Goal: Task Accomplishment & Management: Use online tool/utility

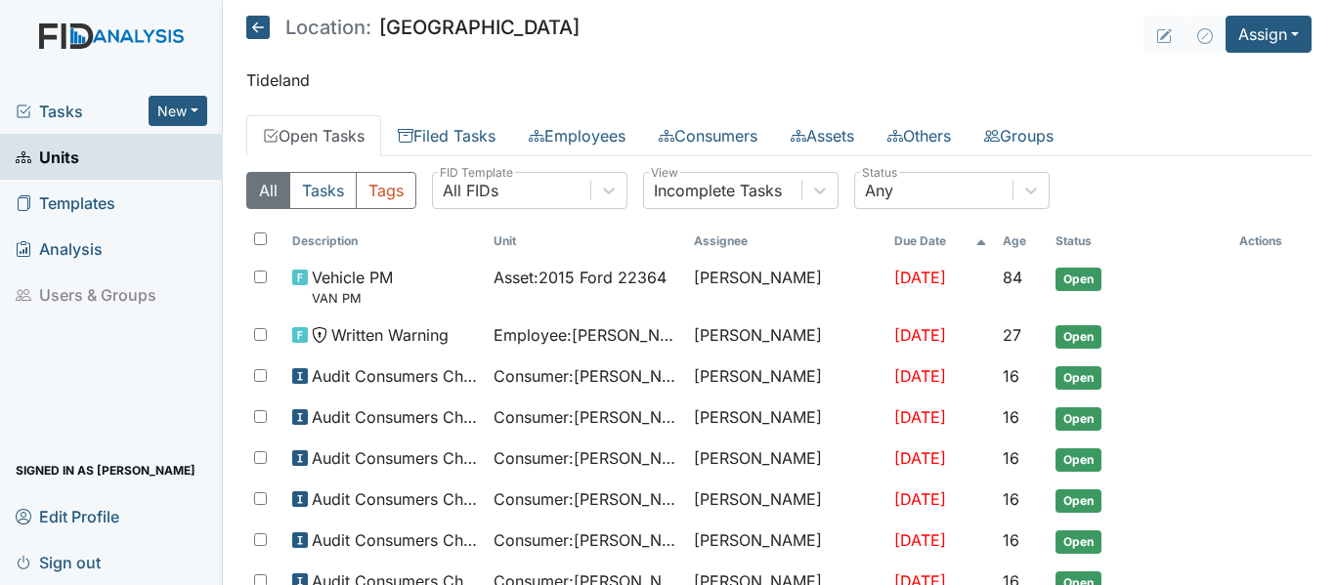
scroll to position [232, 0]
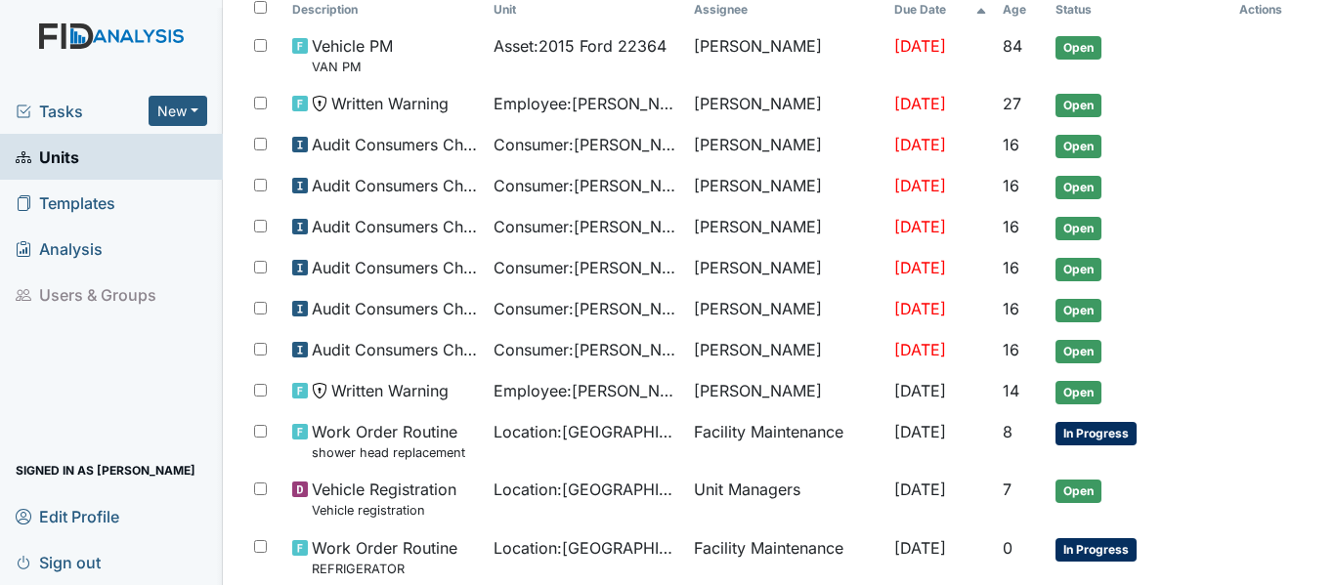
click at [87, 158] on link "Units" at bounding box center [111, 157] width 223 height 46
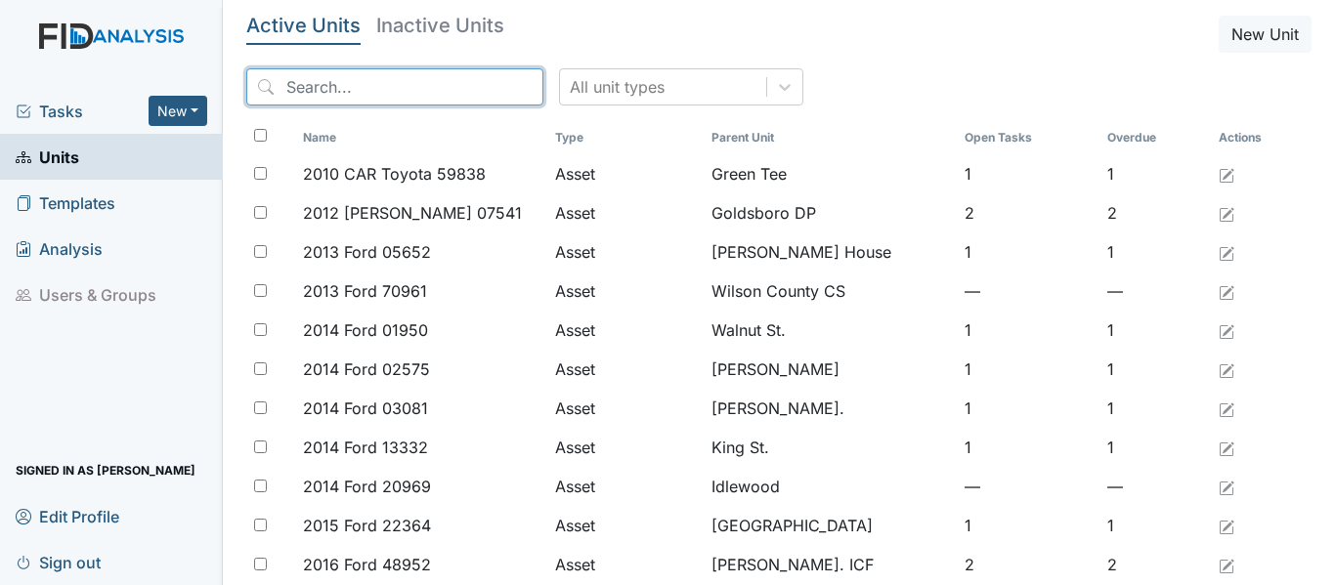
click at [291, 88] on input "search" at bounding box center [394, 86] width 297 height 37
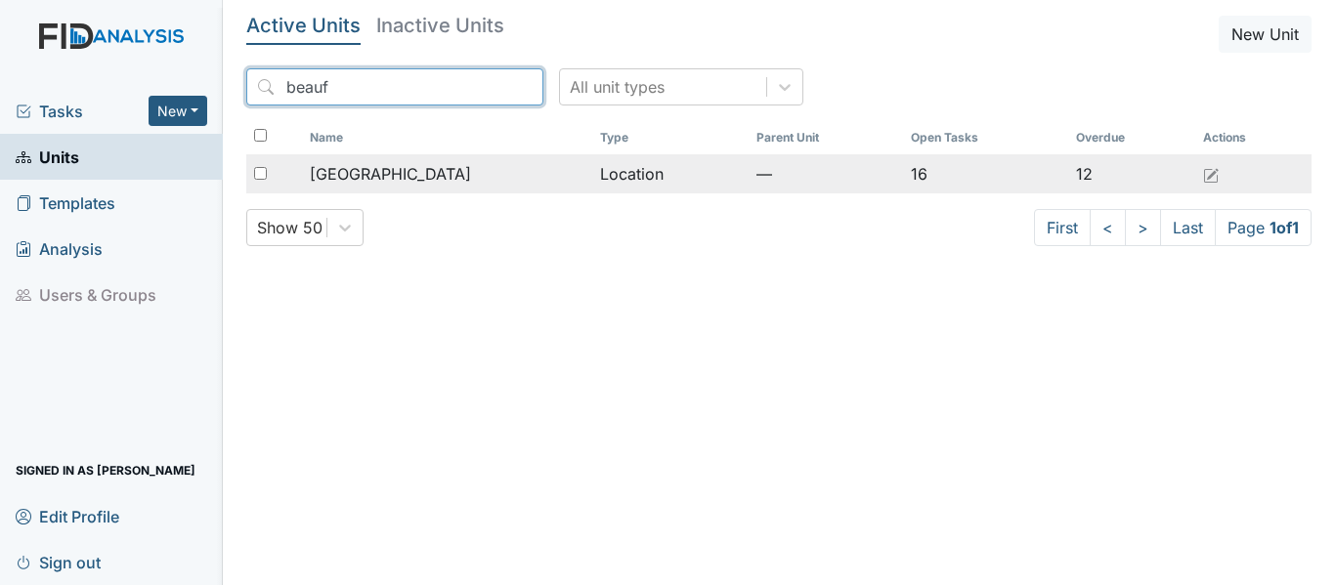
type input "beauf"
click at [810, 168] on td "—" at bounding box center [825, 173] width 154 height 39
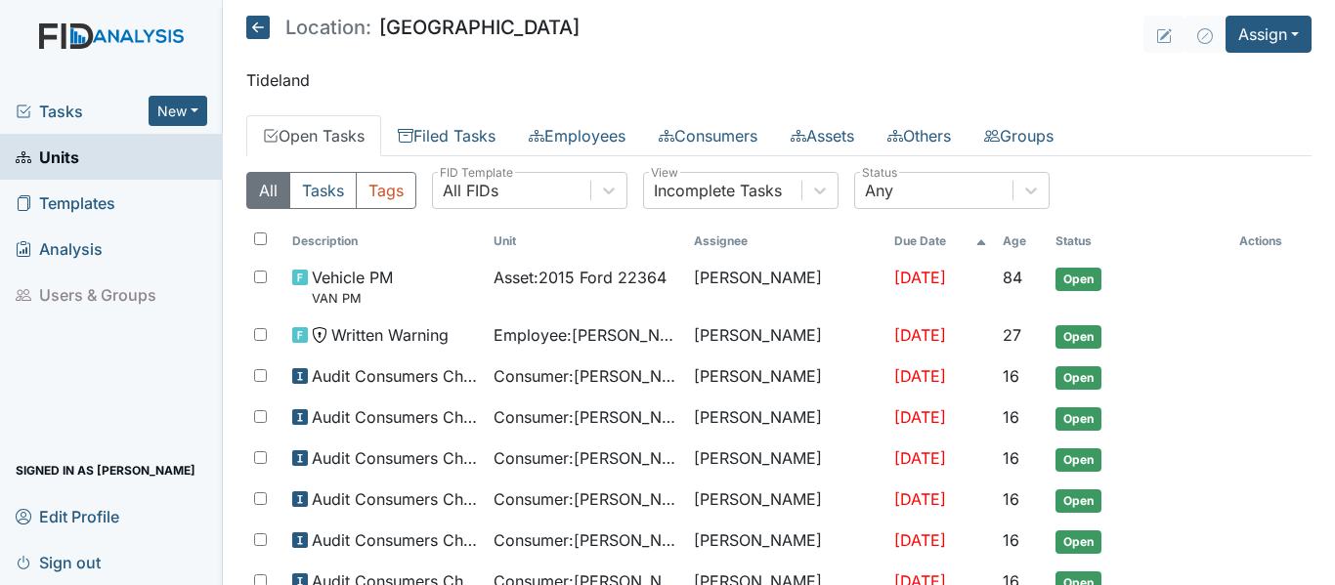
click at [97, 161] on link "Units" at bounding box center [111, 157] width 223 height 46
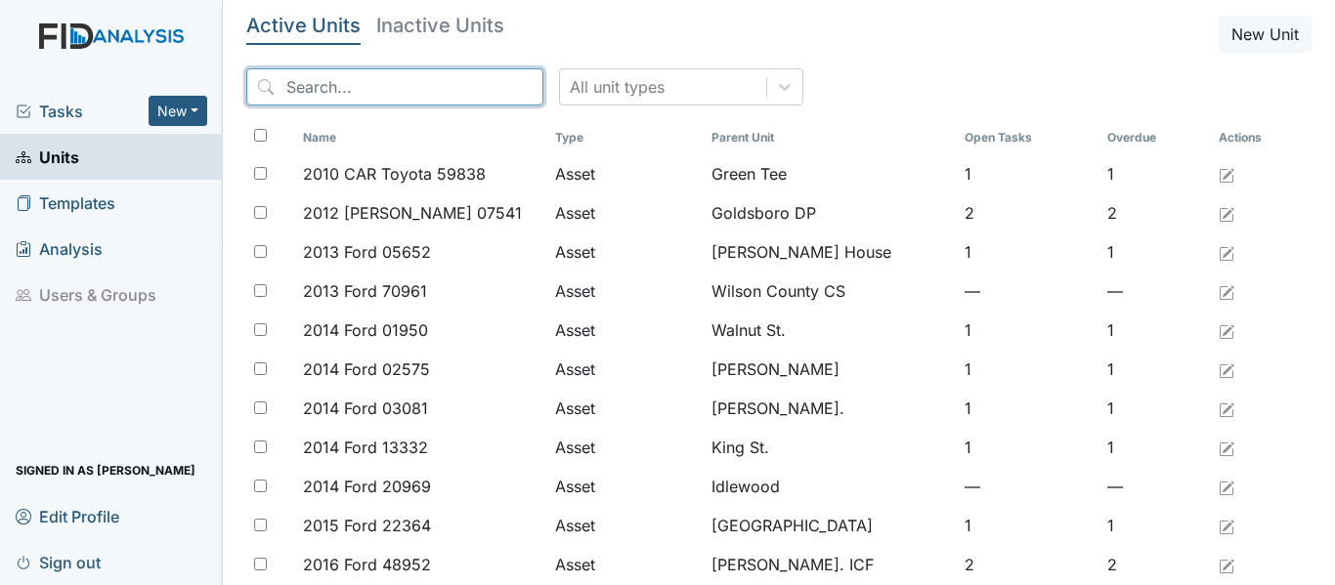
click at [321, 90] on input "search" at bounding box center [394, 86] width 297 height 37
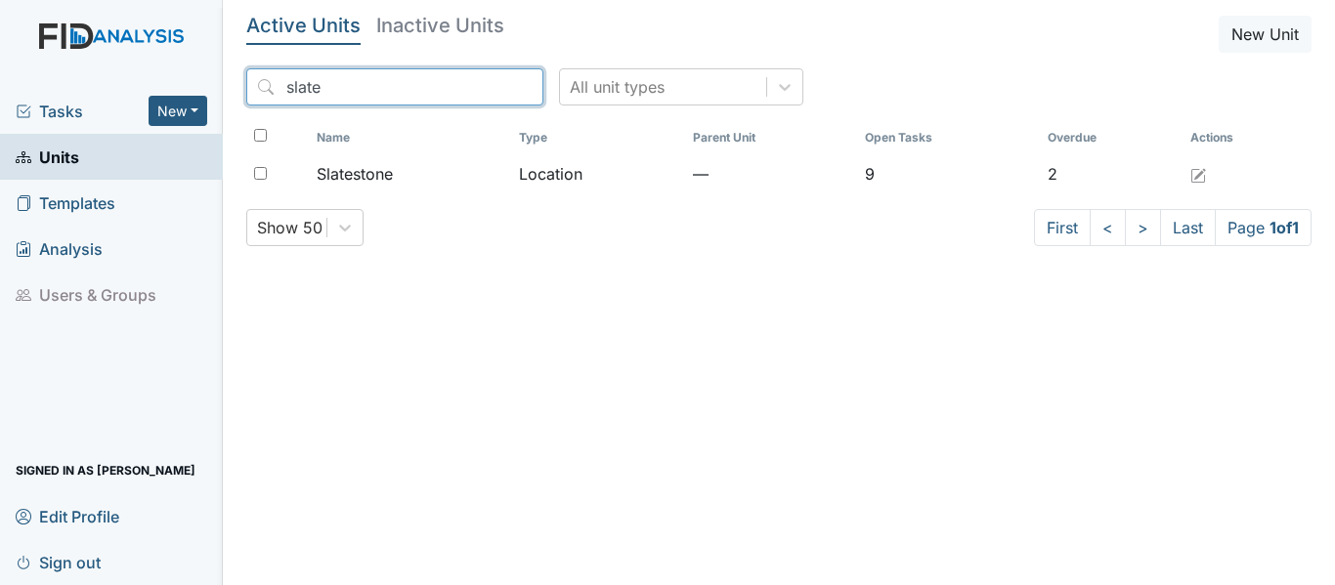
type input "slate"
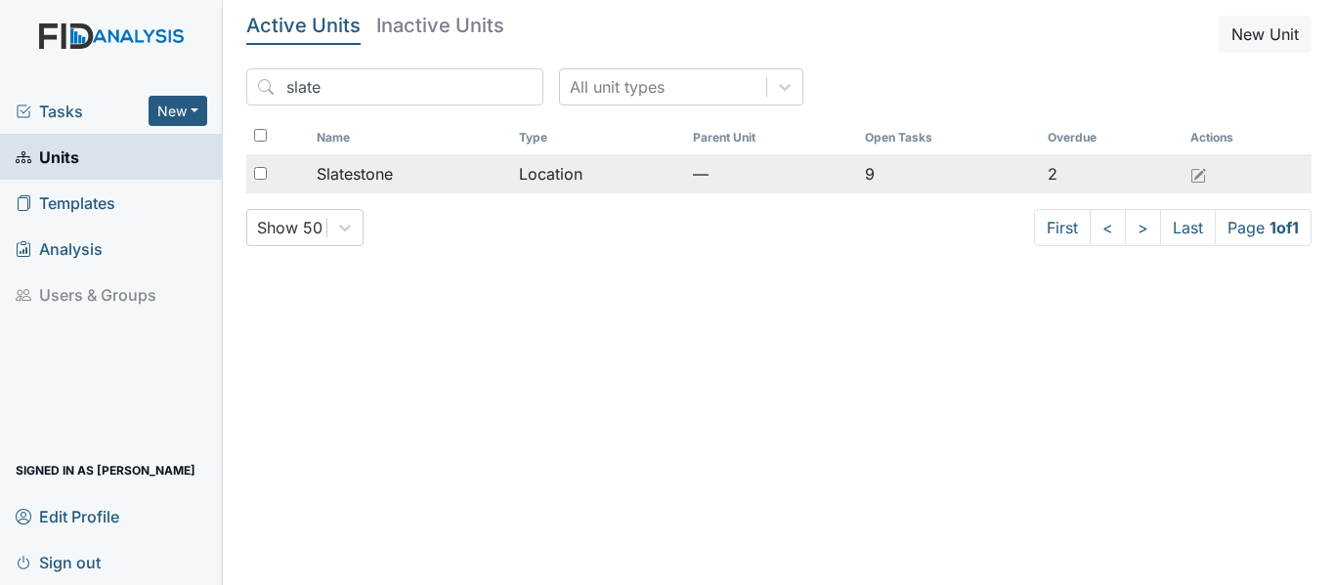
click at [700, 175] on td "—" at bounding box center [771, 173] width 172 height 39
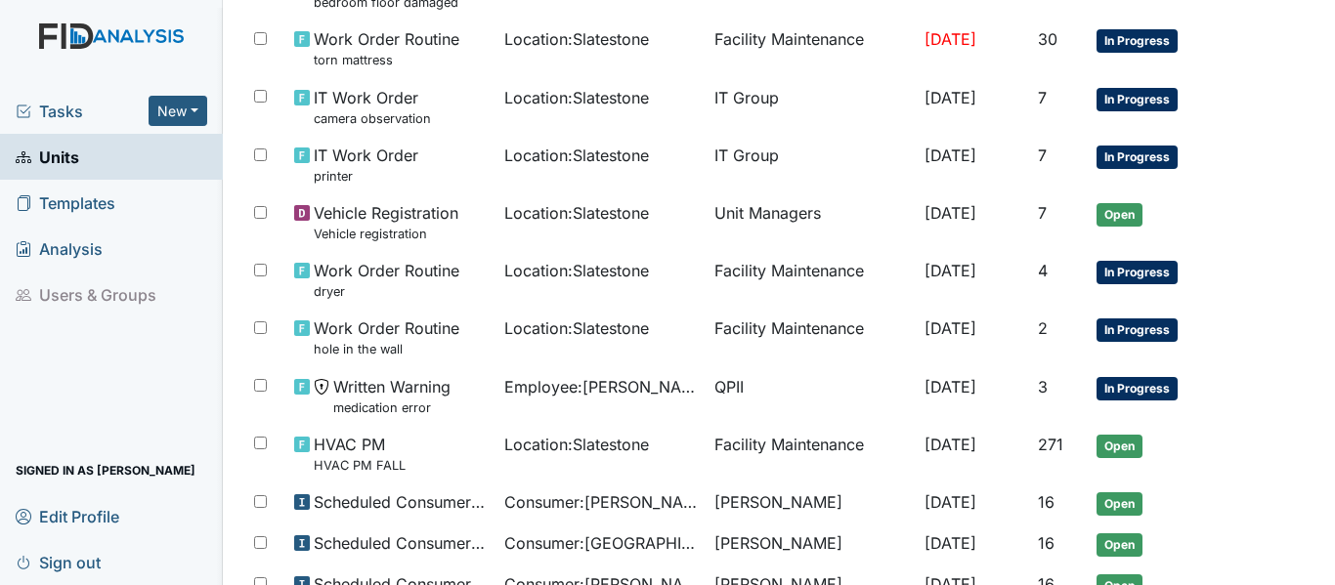
scroll to position [353, 0]
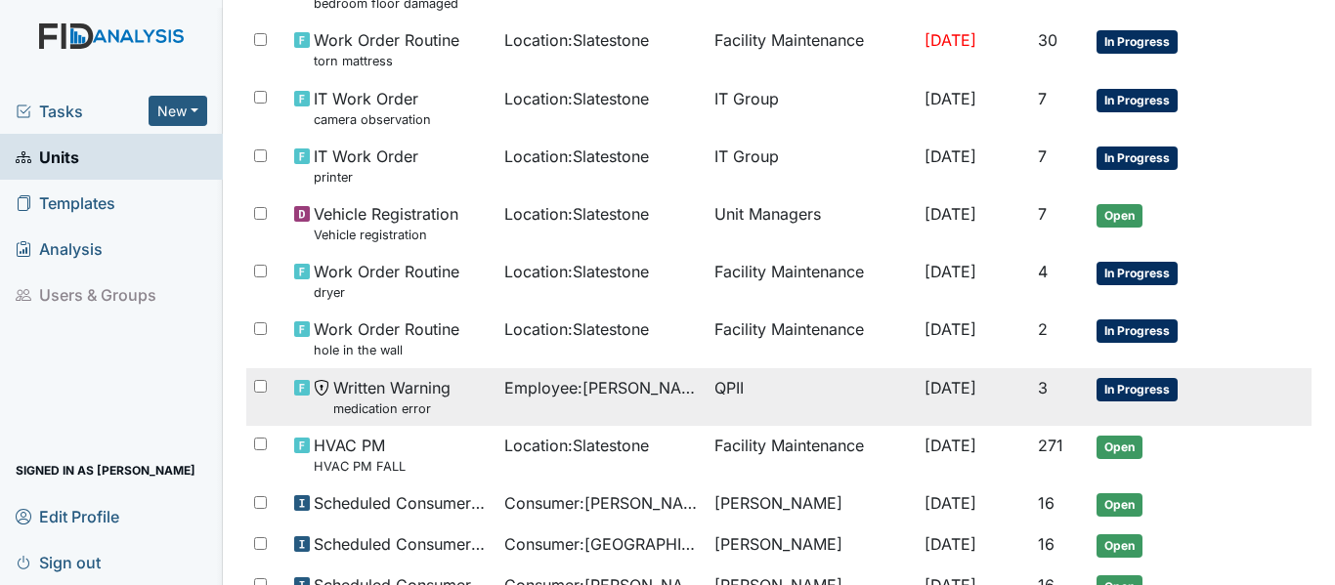
click at [570, 397] on span "Employee : [PERSON_NAME]" at bounding box center [601, 387] width 194 height 23
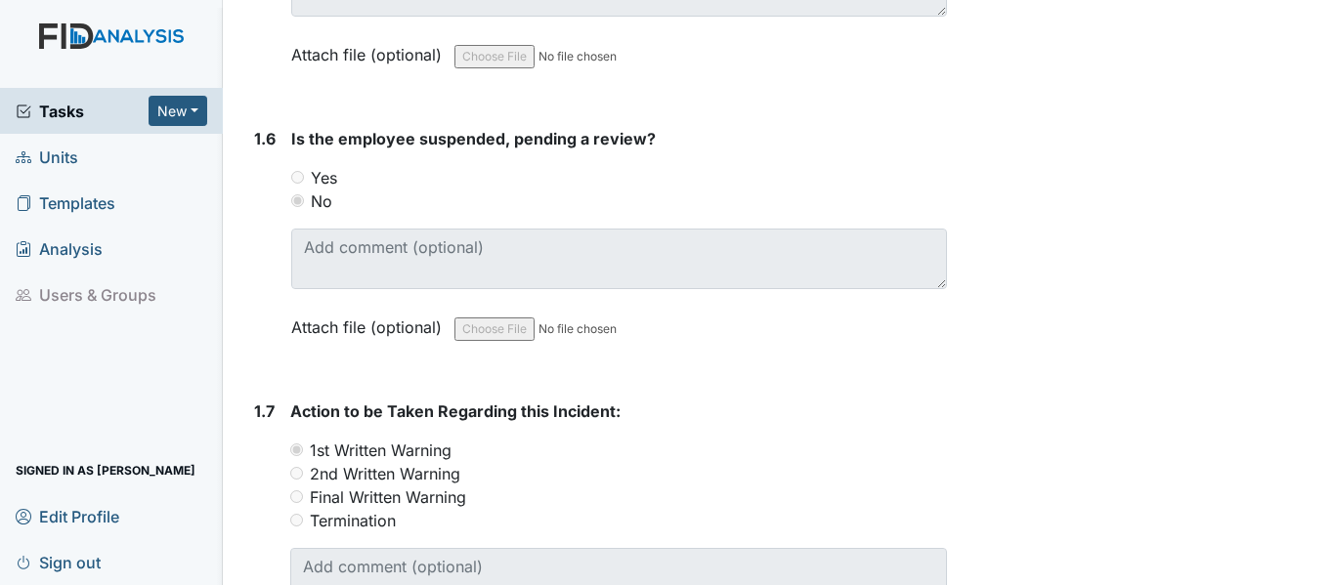
click at [711, 465] on div "2nd Written Warning" at bounding box center [618, 473] width 657 height 23
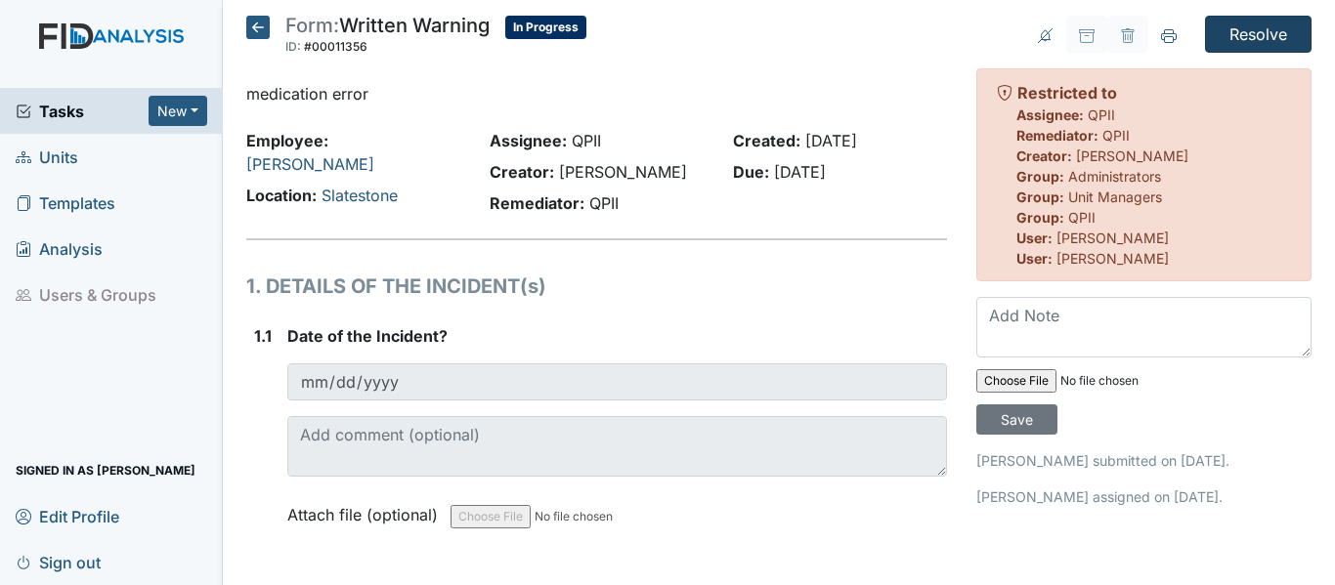
click at [1229, 39] on input "Resolve" at bounding box center [1258, 34] width 107 height 37
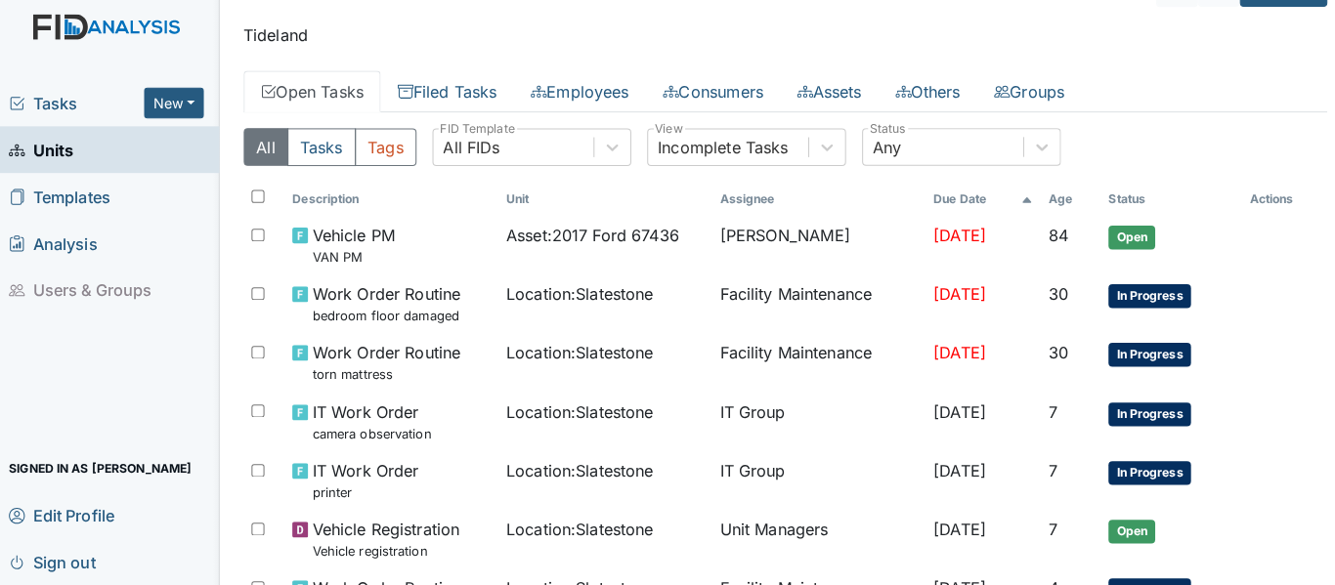
scroll to position [91, 0]
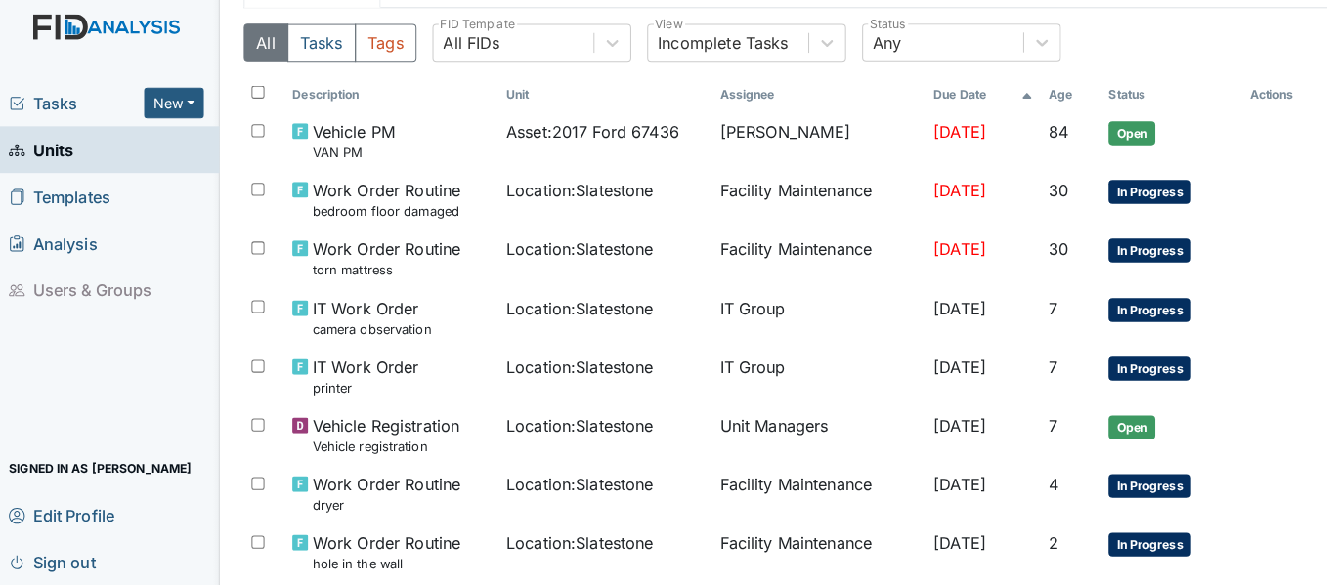
click at [1268, 423] on td at bounding box center [1269, 416] width 84 height 16
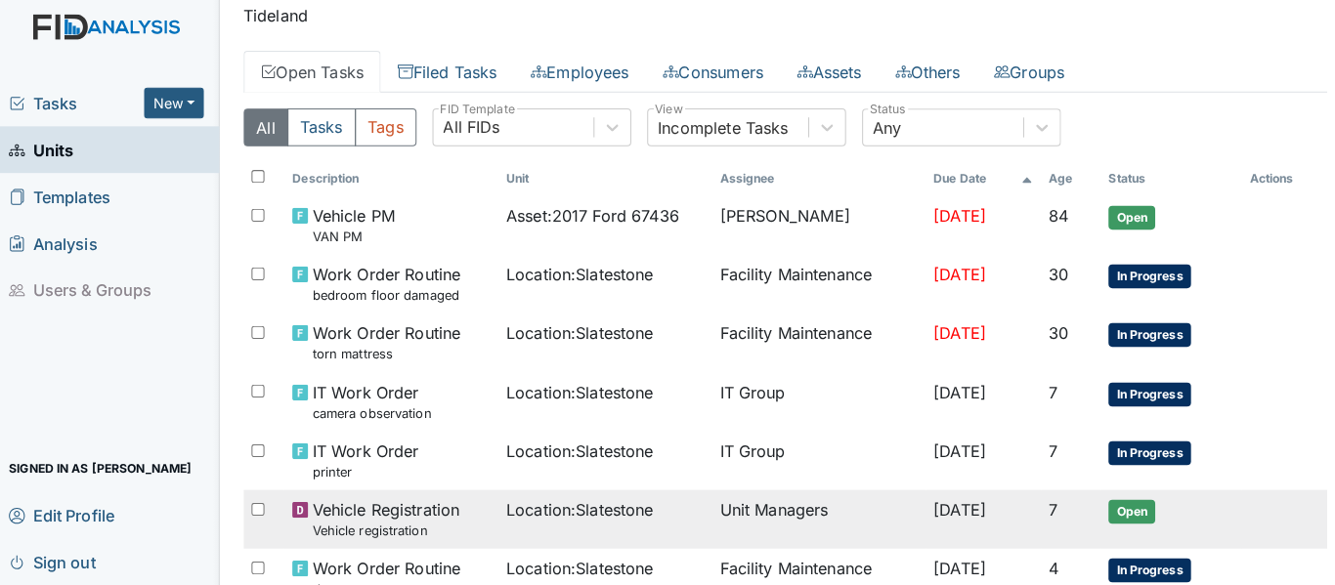
scroll to position [114, 0]
